Goal: Navigation & Orientation: Find specific page/section

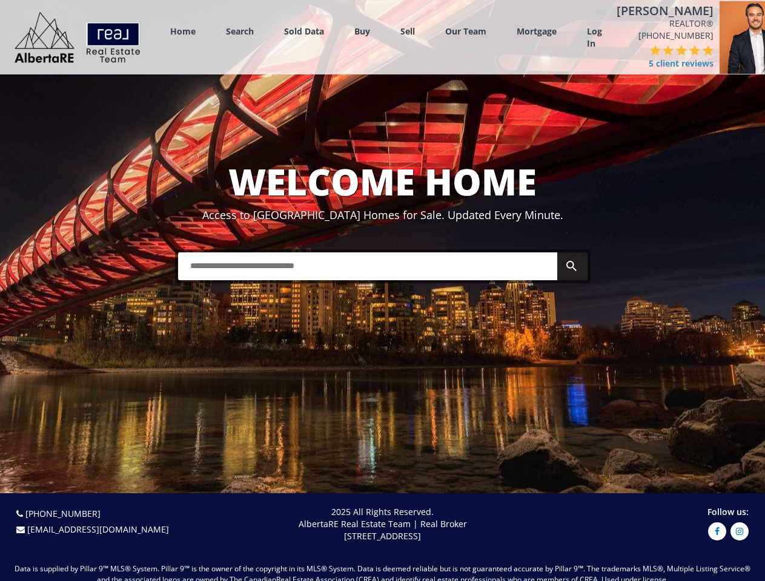
click at [240, 35] on link "Search" at bounding box center [240, 31] width 28 height 12
click at [362, 35] on link "Buy" at bounding box center [362, 31] width 16 height 12
click at [407, 35] on link "Sell" at bounding box center [407, 31] width 15 height 12
click at [466, 35] on link "Our Team" at bounding box center [465, 31] width 41 height 12
click at [594, 41] on link "Log In" at bounding box center [594, 37] width 15 height 24
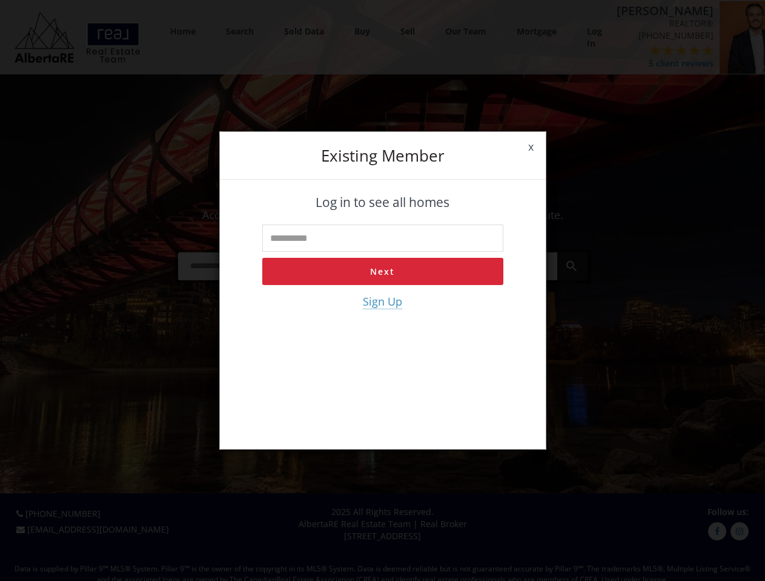
click at [651, 70] on div "x Existing member Log in to see all homes Next Sign Up" at bounding box center [382, 290] width 765 height 581
click at [628, 62] on div "x Existing member Log in to see all homes Next Sign Up" at bounding box center [382, 290] width 765 height 581
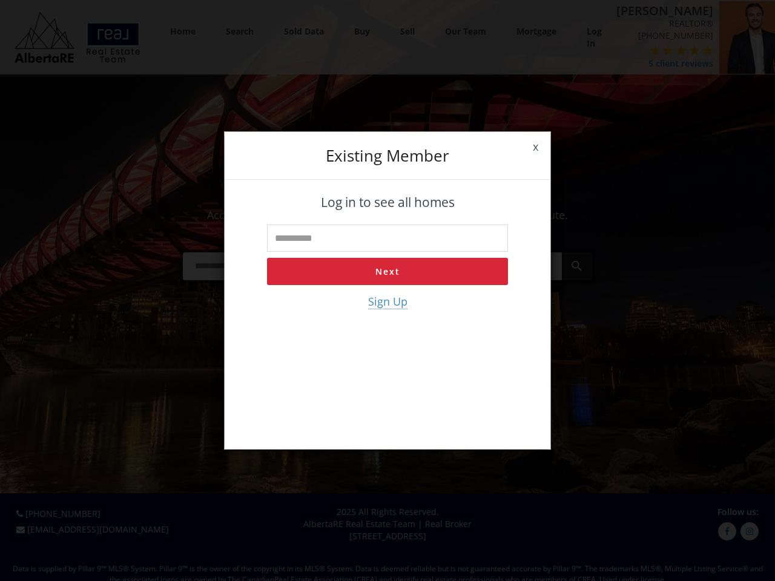
click at [641, 62] on div "x Existing member Log in to see all homes Next Sign Up" at bounding box center [387, 290] width 775 height 581
click at [654, 62] on div "x Existing member Log in to see all homes Next Sign Up" at bounding box center [387, 290] width 775 height 581
click at [667, 62] on div "x Existing member Log in to see all homes Next Sign Up" at bounding box center [387, 290] width 775 height 581
